Goal: Transaction & Acquisition: Purchase product/service

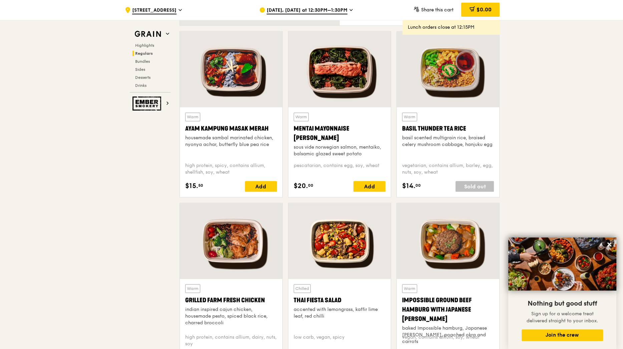
scroll to position [583, 0]
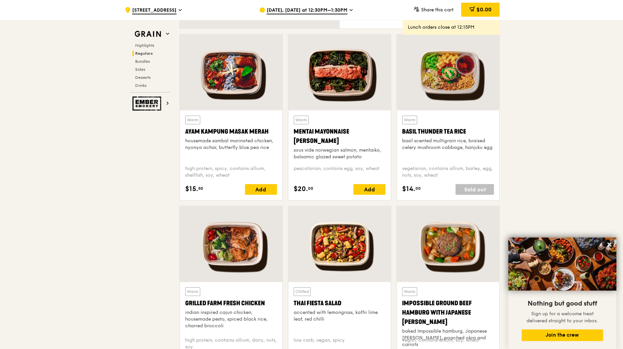
click at [310, 10] on span "[DATE], [DATE] at 12:30PM–1:30PM" at bounding box center [307, 10] width 81 height 7
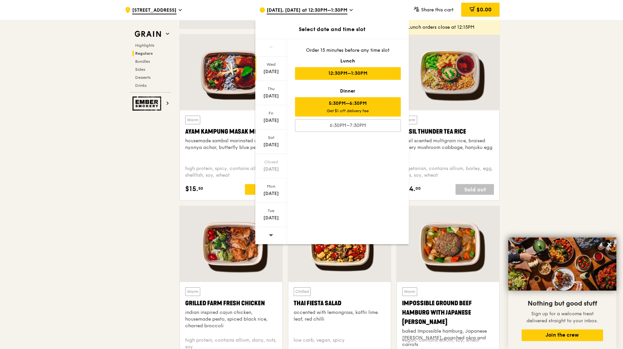
click at [328, 103] on div "5:30PM–6:30PM Get $1 off delivery fee" at bounding box center [348, 106] width 106 height 19
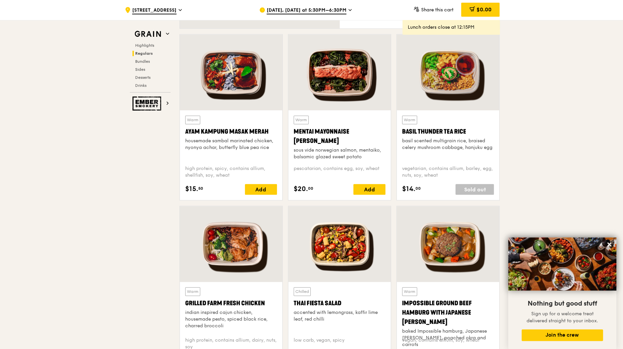
click at [313, 13] on span "[DATE], [DATE] at 5:30PM–6:30PM" at bounding box center [307, 10] width 80 height 7
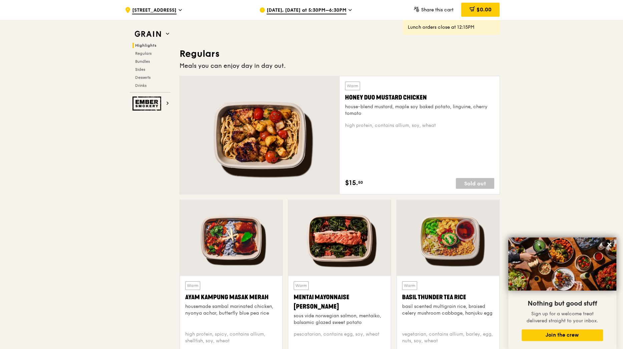
scroll to position [425, 0]
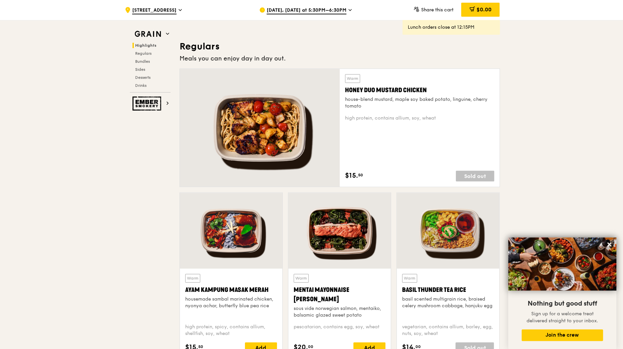
drag, startPoint x: 429, startPoint y: 90, endPoint x: 344, endPoint y: 92, distance: 84.5
click at [344, 92] on div "Warm Honey Duo Mustard Chicken house-blend mustard, maple soy baked potato, lin…" at bounding box center [420, 128] width 160 height 118
copy div "Honey Duo Mustard Chicken"
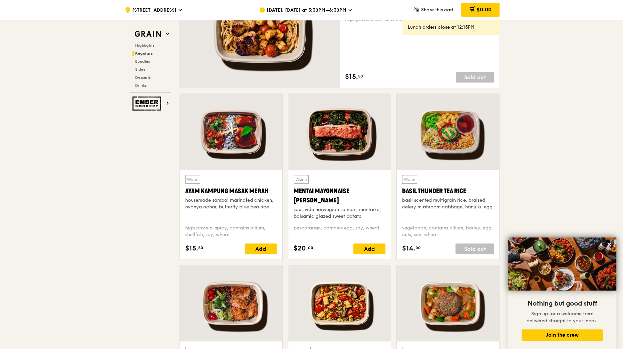
scroll to position [531, 0]
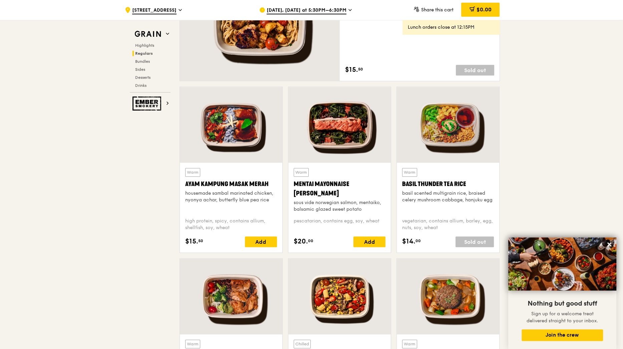
click at [313, 184] on div "Mentai Mayonnaise [PERSON_NAME]" at bounding box center [340, 188] width 92 height 19
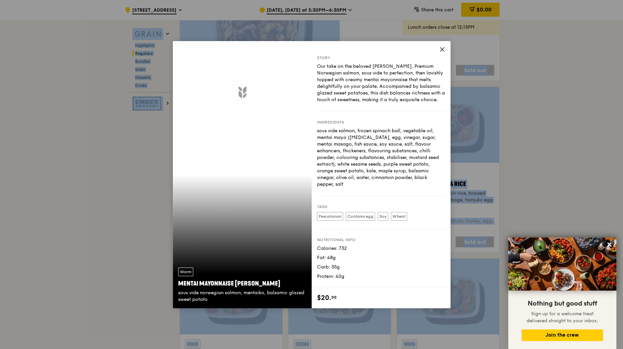
click at [313, 184] on div "Warm Mentai Mayonnaise Aburi Salmon sous vide norwegian salmon, mentaiko, balsa…" at bounding box center [312, 174] width 278 height 267
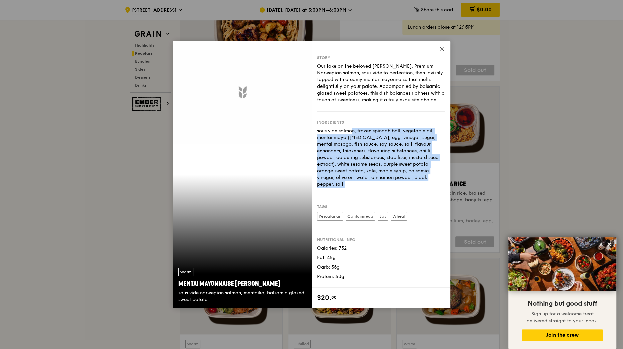
click at [313, 184] on div "Story Our take on the beloved mentaiko salmon. Premium Norwegian salmon, sous v…" at bounding box center [381, 164] width 139 height 246
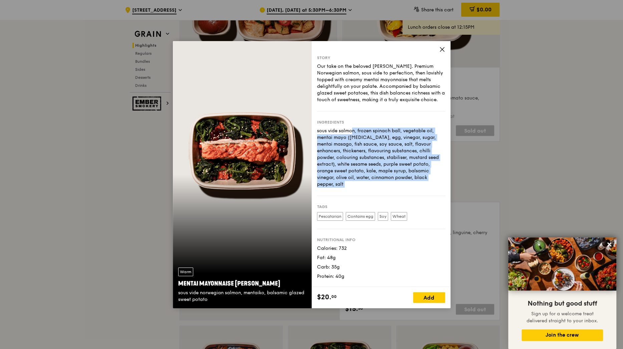
scroll to position [159, 0]
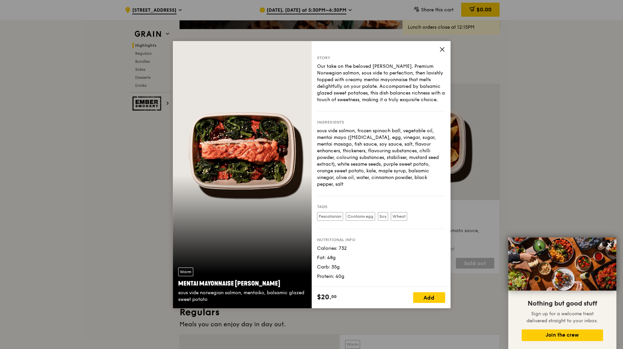
click at [264, 284] on div "Mentai Mayonnaise [PERSON_NAME]" at bounding box center [242, 283] width 128 height 9
copy div "Mentai Mayonnaise [PERSON_NAME]"
click at [441, 49] on icon at bounding box center [442, 49] width 6 height 6
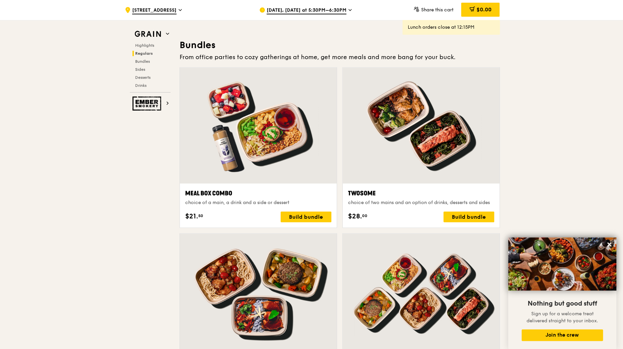
scroll to position [962, 0]
